Goal: Information Seeking & Learning: Check status

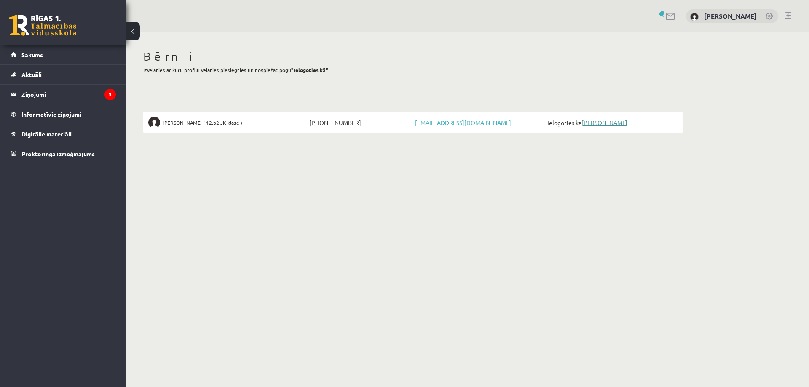
click at [606, 125] on link "[PERSON_NAME]" at bounding box center [605, 123] width 46 height 8
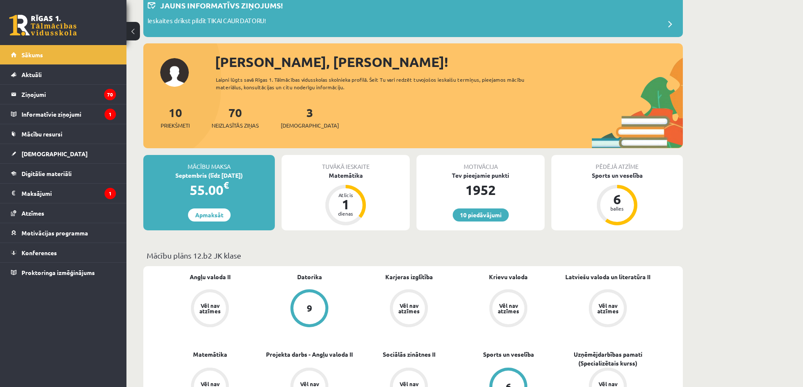
scroll to position [84, 0]
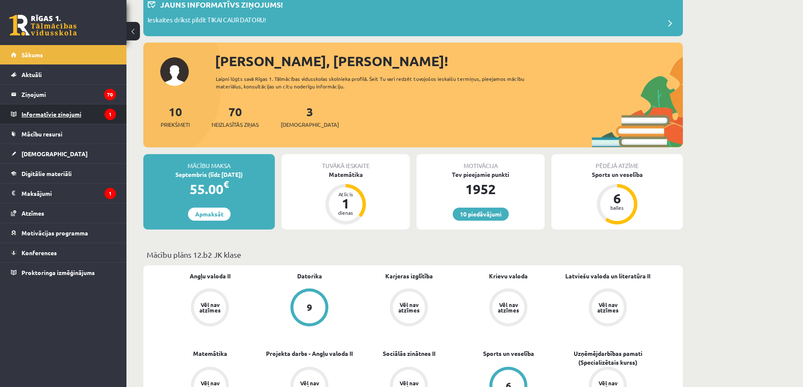
click at [72, 115] on legend "Informatīvie ziņojumi 1" at bounding box center [68, 114] width 94 height 19
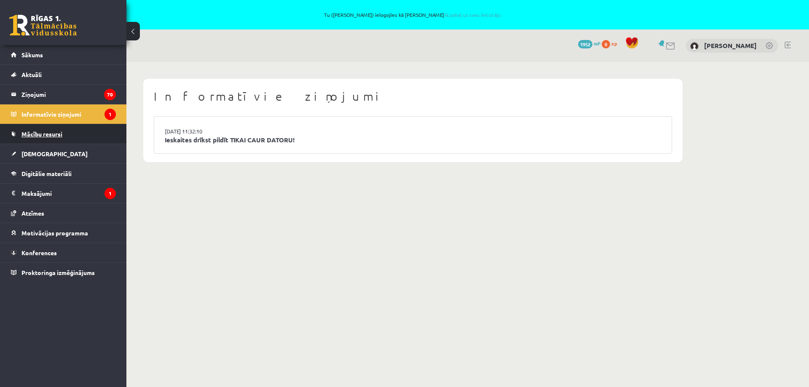
click at [57, 134] on span "Mācību resursi" at bounding box center [41, 134] width 41 height 8
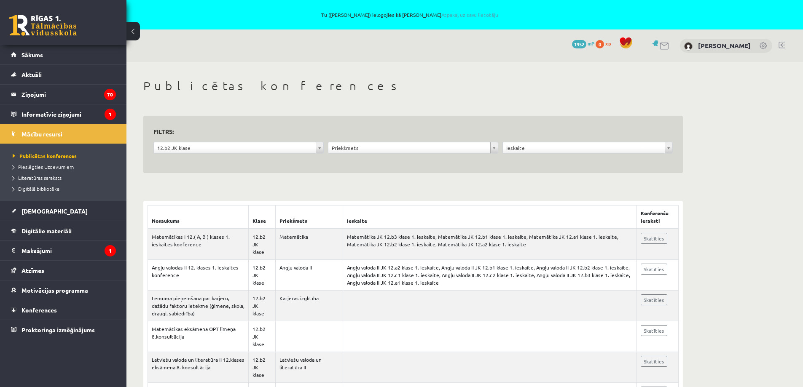
click at [46, 135] on span "Mācību resursi" at bounding box center [41, 134] width 41 height 8
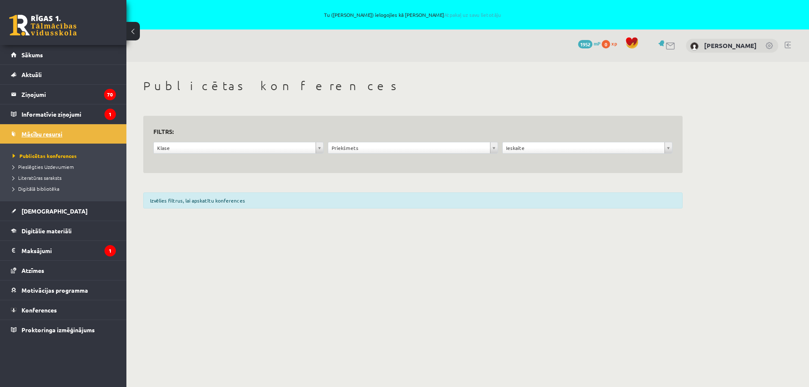
click at [43, 136] on span "Mācību resursi" at bounding box center [41, 134] width 41 height 8
click at [46, 134] on span "Mācību resursi" at bounding box center [41, 134] width 41 height 8
click at [36, 95] on legend "Ziņojumi 70" at bounding box center [68, 94] width 94 height 19
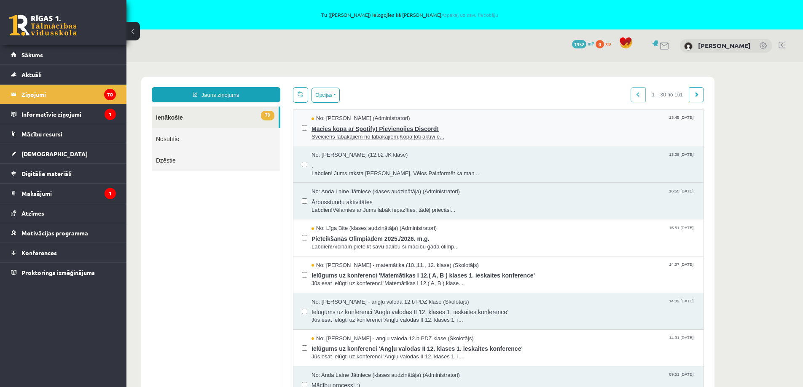
click at [359, 125] on span "Mācies kopā ar Spotify! Pievienojies Discord!" at bounding box center [502, 128] width 383 height 11
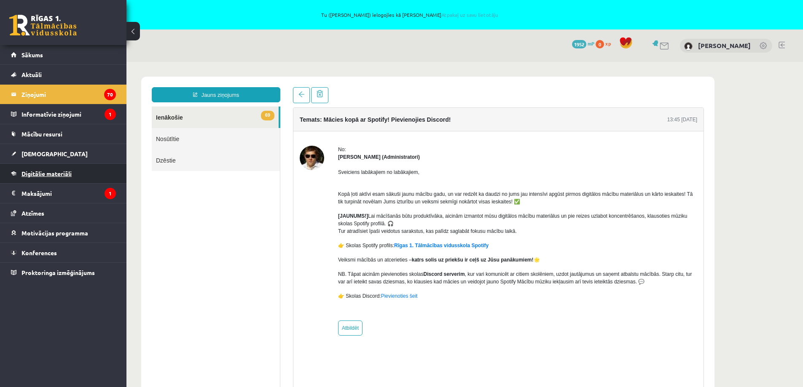
click at [42, 176] on span "Digitālie materiāli" at bounding box center [46, 174] width 50 height 8
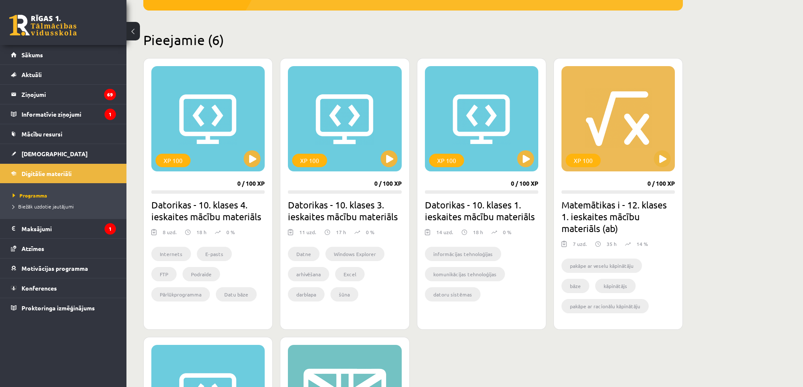
scroll to position [253, 0]
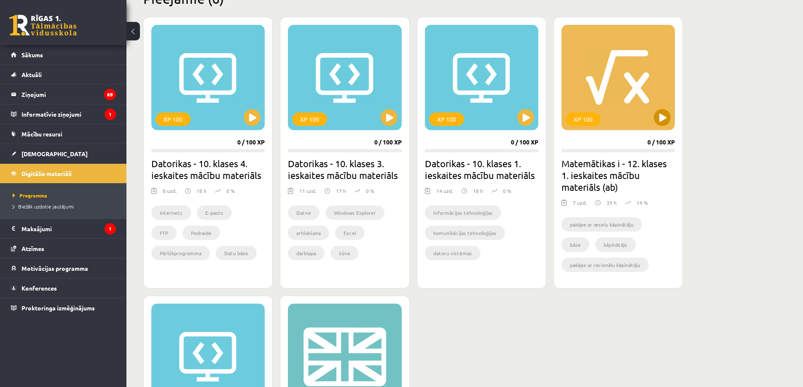
click at [626, 85] on div "XP 100" at bounding box center [617, 77] width 113 height 105
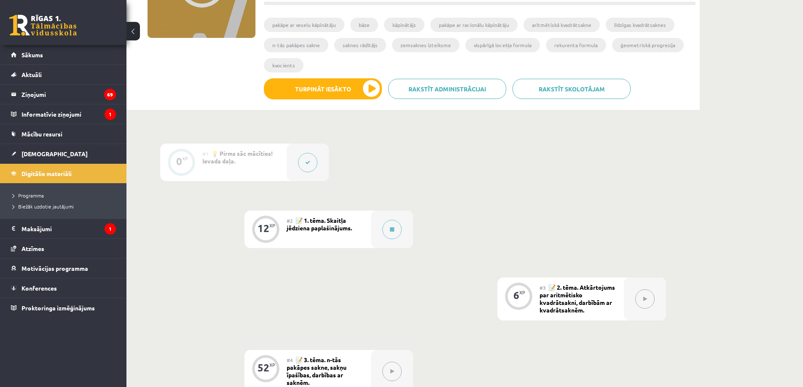
scroll to position [169, 0]
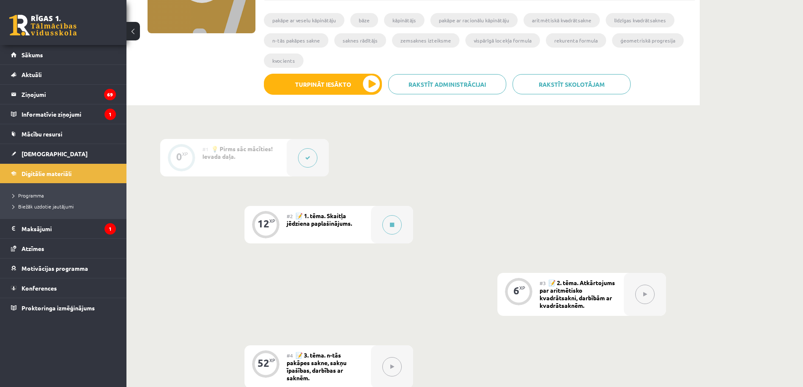
click at [581, 290] on span "📝 2. tēma. Atkārtojums par aritmētisko kvadrātsakni, darbībām ar kvadrātsaknēm." at bounding box center [576, 294] width 75 height 30
click at [629, 289] on div at bounding box center [645, 294] width 42 height 43
click at [651, 292] on button at bounding box center [644, 294] width 19 height 19
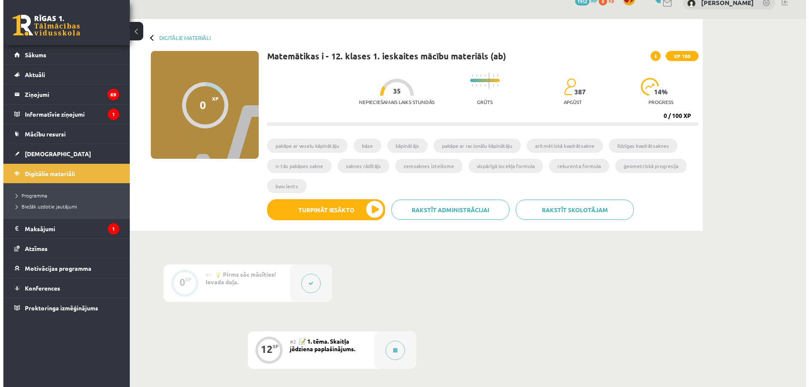
scroll to position [0, 0]
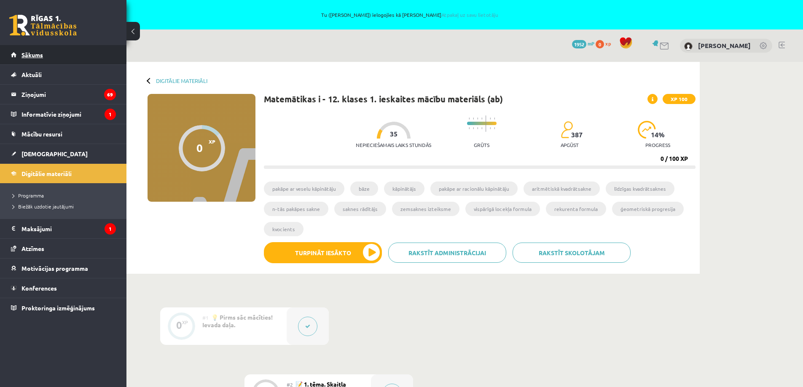
click at [36, 53] on span "Sākums" at bounding box center [31, 55] width 21 height 8
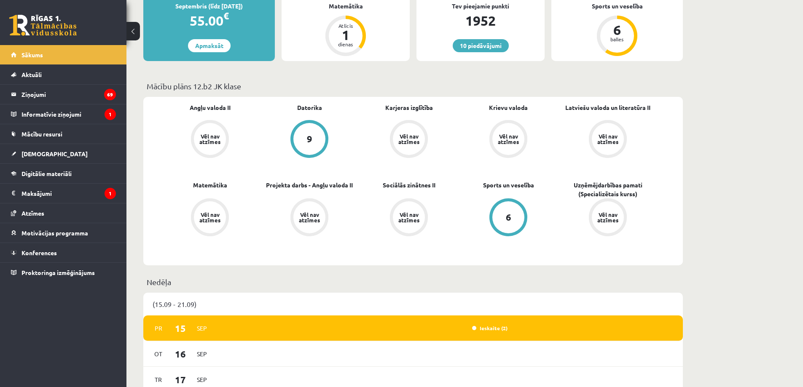
scroll to position [126, 0]
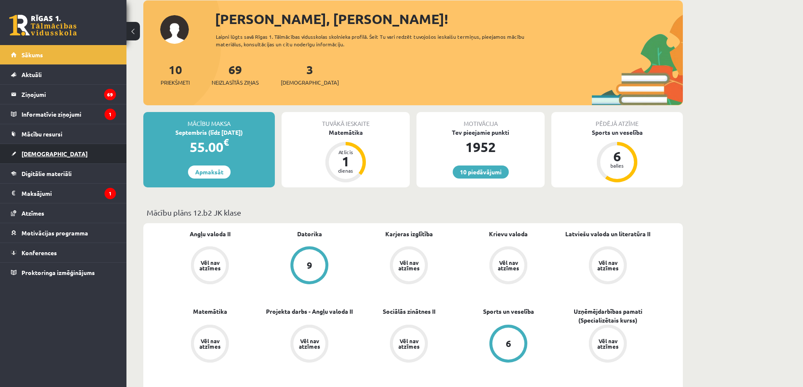
click at [32, 153] on span "[DEMOGRAPHIC_DATA]" at bounding box center [54, 154] width 66 height 8
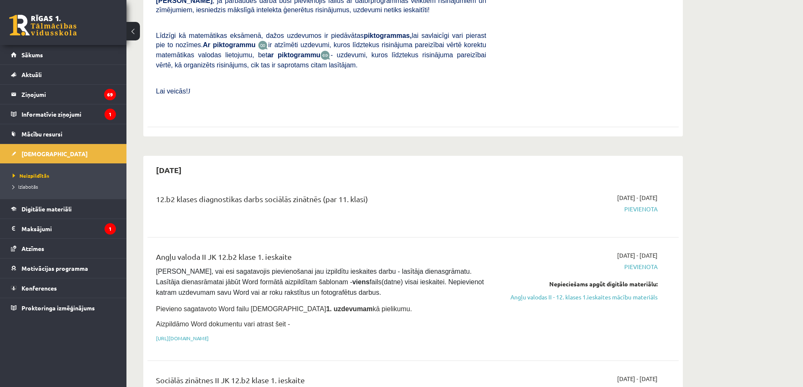
scroll to position [253, 0]
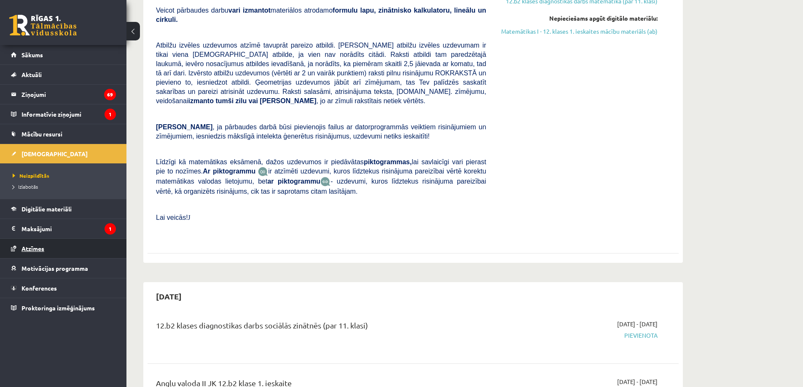
click at [28, 248] on span "Atzīmes" at bounding box center [32, 249] width 23 height 8
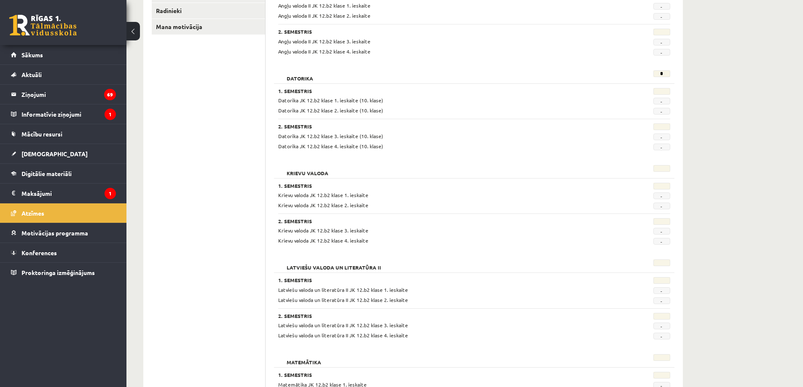
scroll to position [42, 0]
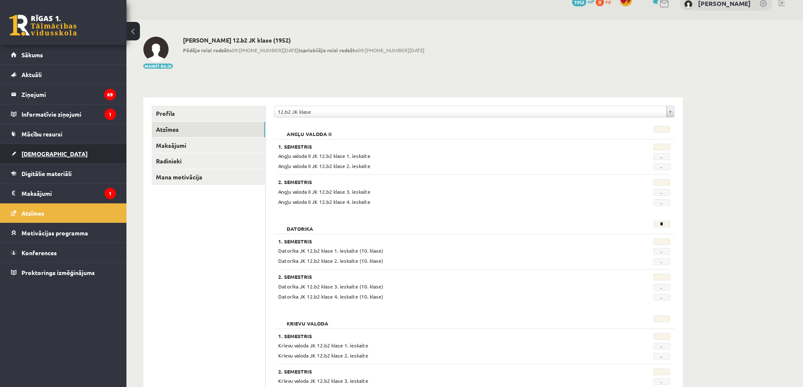
click at [39, 154] on span "[DEMOGRAPHIC_DATA]" at bounding box center [54, 154] width 66 height 8
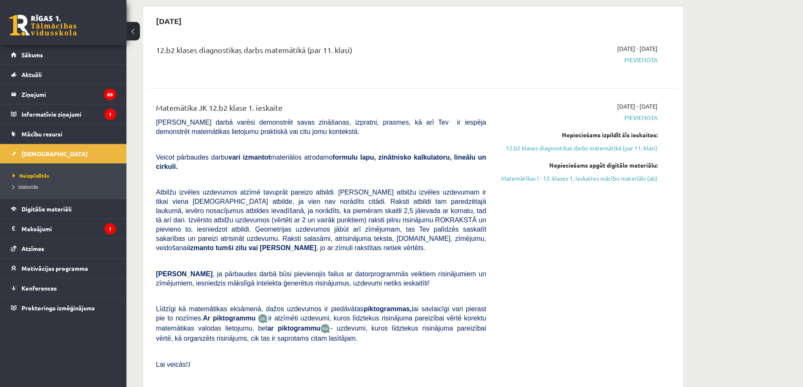
scroll to position [84, 0]
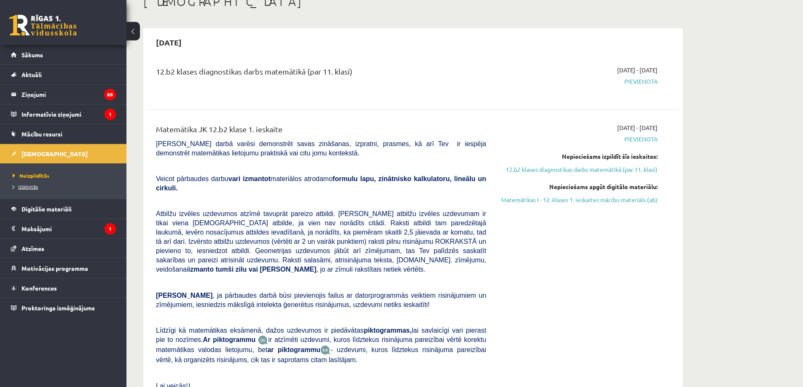
click at [28, 187] on span "Izlabotās" at bounding box center [25, 186] width 25 height 7
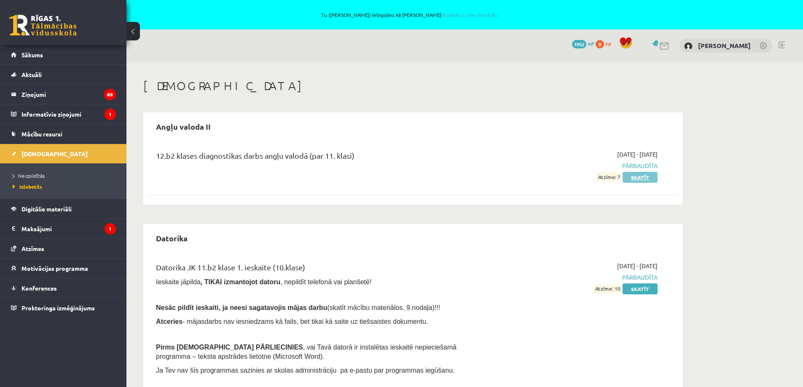
click at [644, 177] on link "Skatīt" at bounding box center [639, 177] width 35 height 11
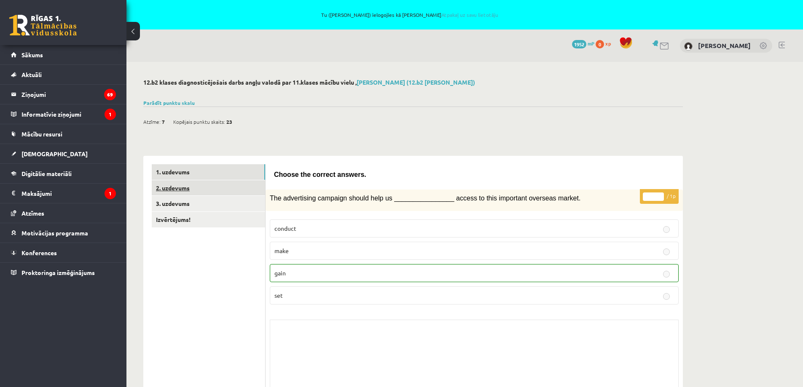
click at [170, 187] on link "2. uzdevums" at bounding box center [208, 188] width 113 height 16
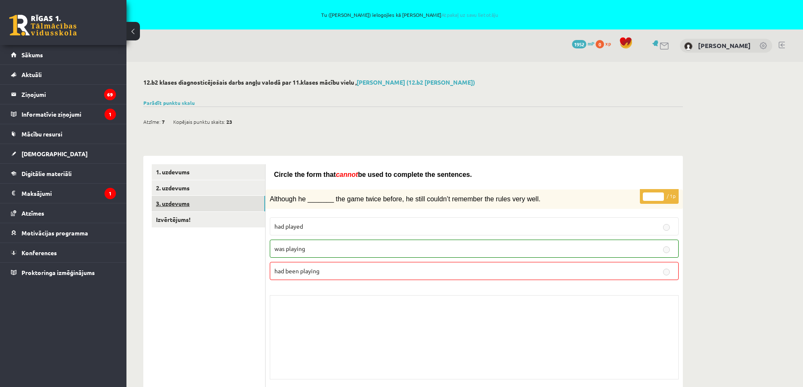
click at [181, 204] on link "3. uzdevums" at bounding box center [208, 204] width 113 height 16
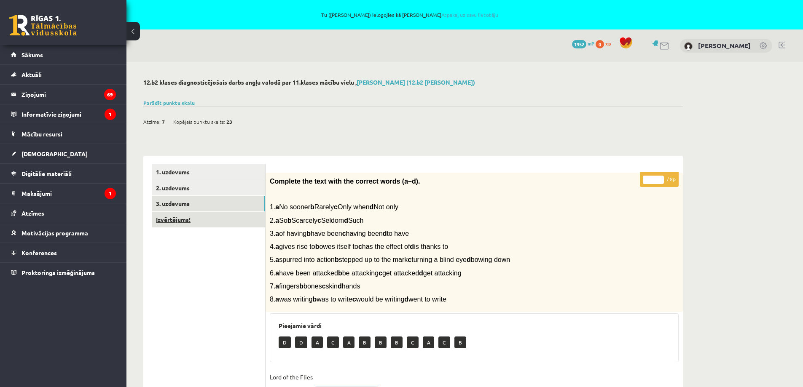
click at [185, 221] on link "Izvērtējums!" at bounding box center [208, 220] width 113 height 16
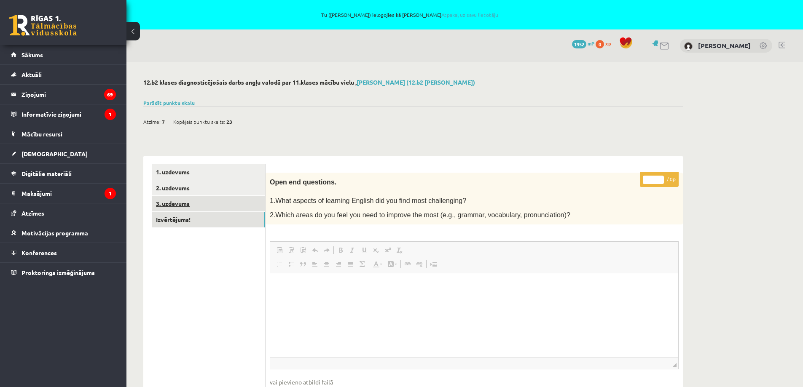
click at [171, 204] on link "3. uzdevums" at bounding box center [208, 204] width 113 height 16
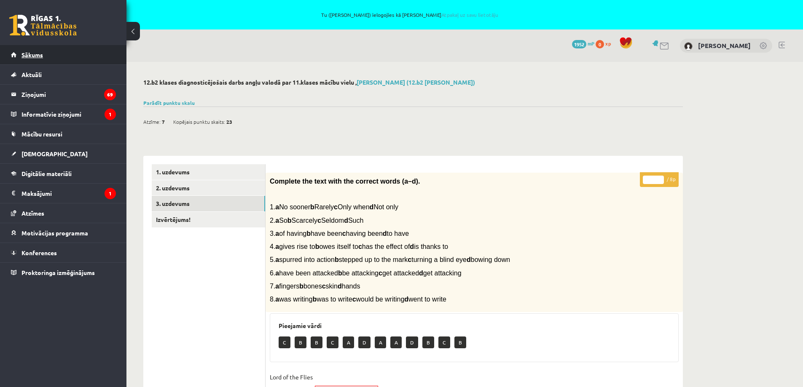
click at [35, 54] on span "Sākums" at bounding box center [31, 55] width 21 height 8
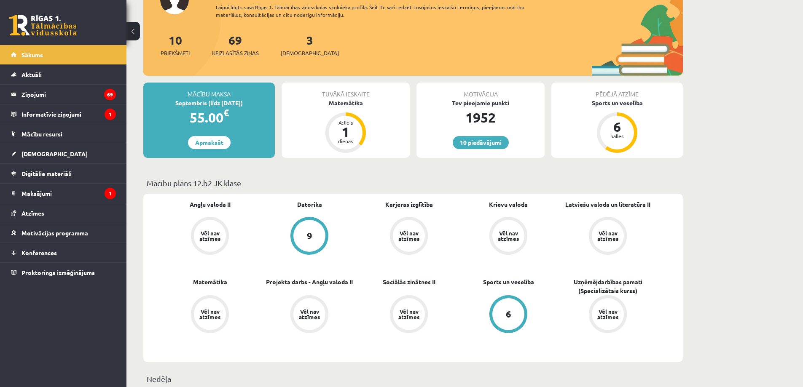
scroll to position [169, 0]
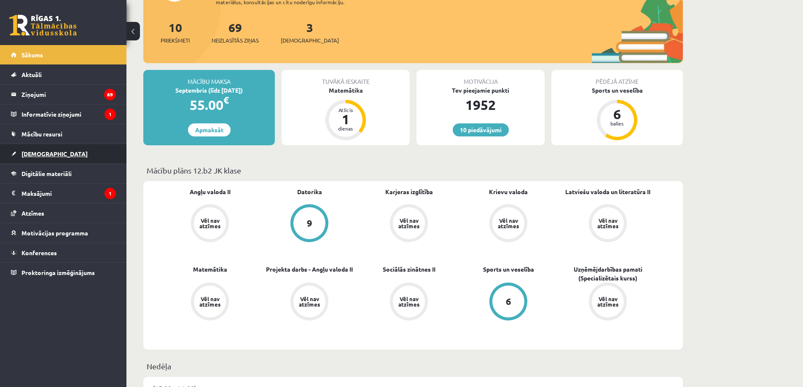
click at [35, 154] on span "[DEMOGRAPHIC_DATA]" at bounding box center [54, 154] width 66 height 8
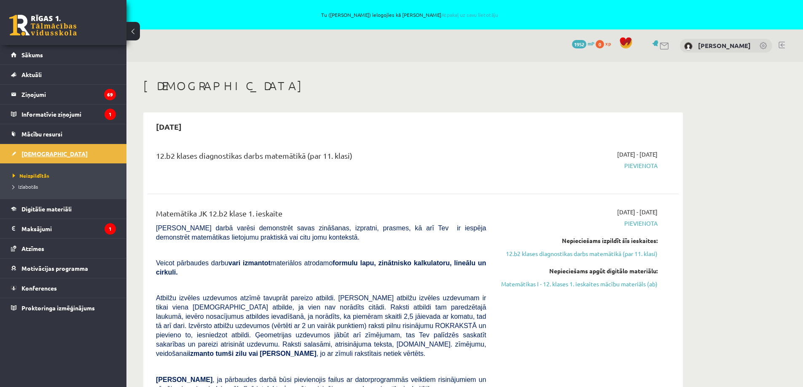
click at [39, 153] on span "[DEMOGRAPHIC_DATA]" at bounding box center [54, 154] width 66 height 8
click at [34, 56] on span "Sākums" at bounding box center [31, 55] width 21 height 8
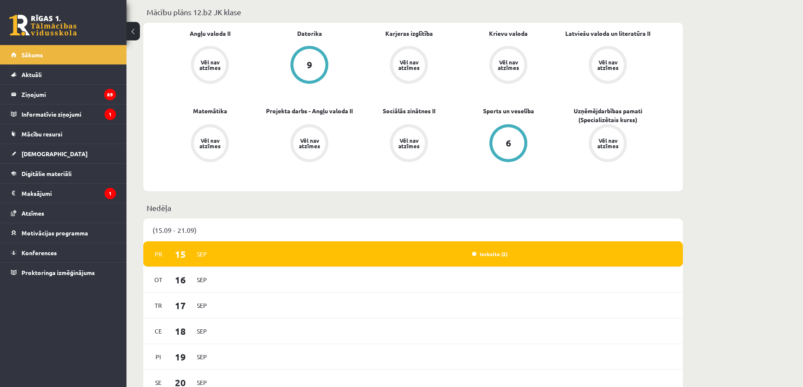
scroll to position [337, 0]
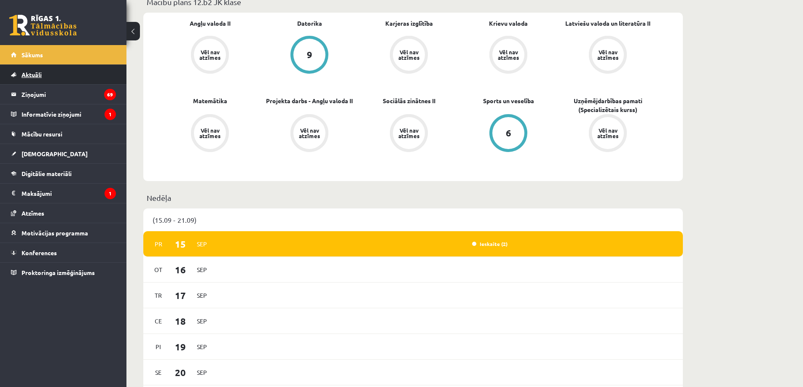
click at [35, 74] on span "Aktuāli" at bounding box center [31, 75] width 20 height 8
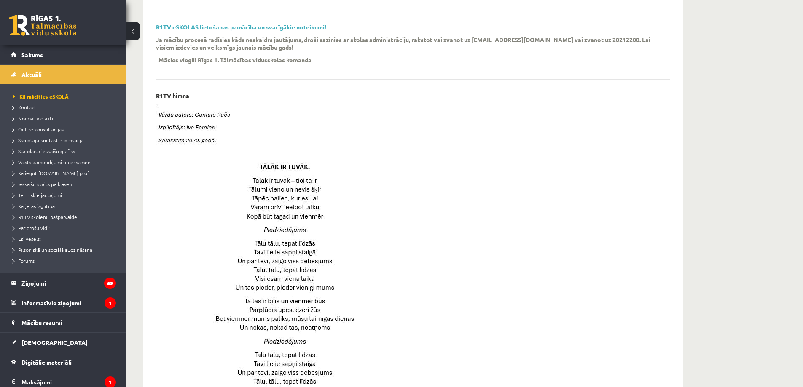
scroll to position [181, 0]
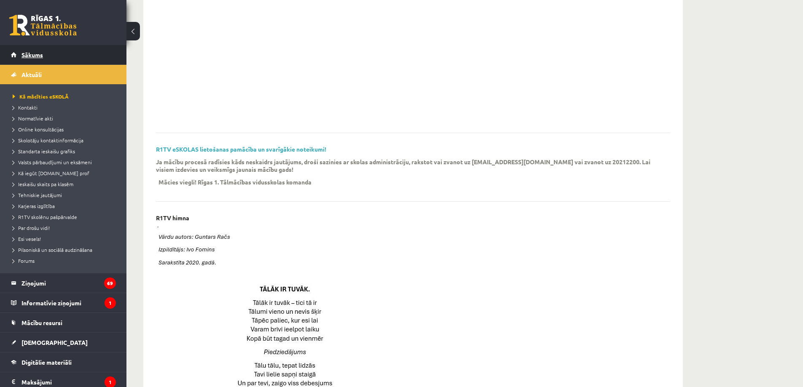
click at [32, 54] on span "Sākums" at bounding box center [31, 55] width 21 height 8
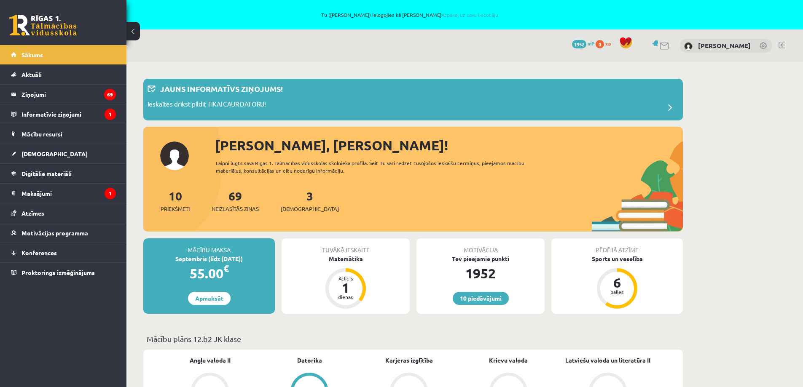
click at [457, 17] on div "Tu ([PERSON_NAME]) ielogojies kā [PERSON_NAME] Atpakaļ uz savu lietotāju" at bounding box center [401, 14] width 803 height 29
click at [457, 15] on link "Atpakaļ uz savu lietotāju" at bounding box center [469, 14] width 57 height 7
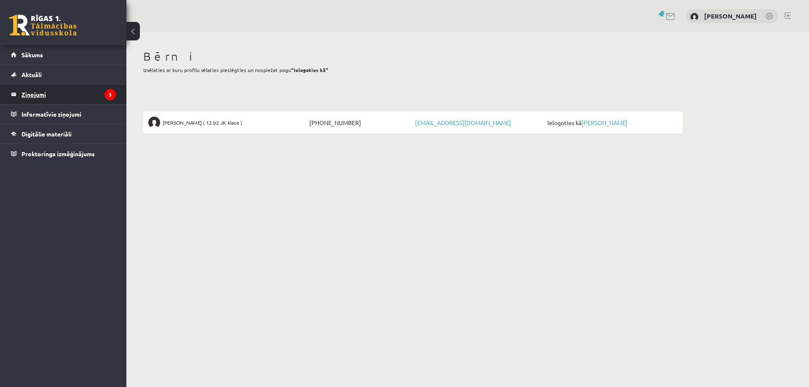
click at [30, 95] on legend "Ziņojumi 3" at bounding box center [68, 94] width 94 height 19
